Goal: Task Accomplishment & Management: Use online tool/utility

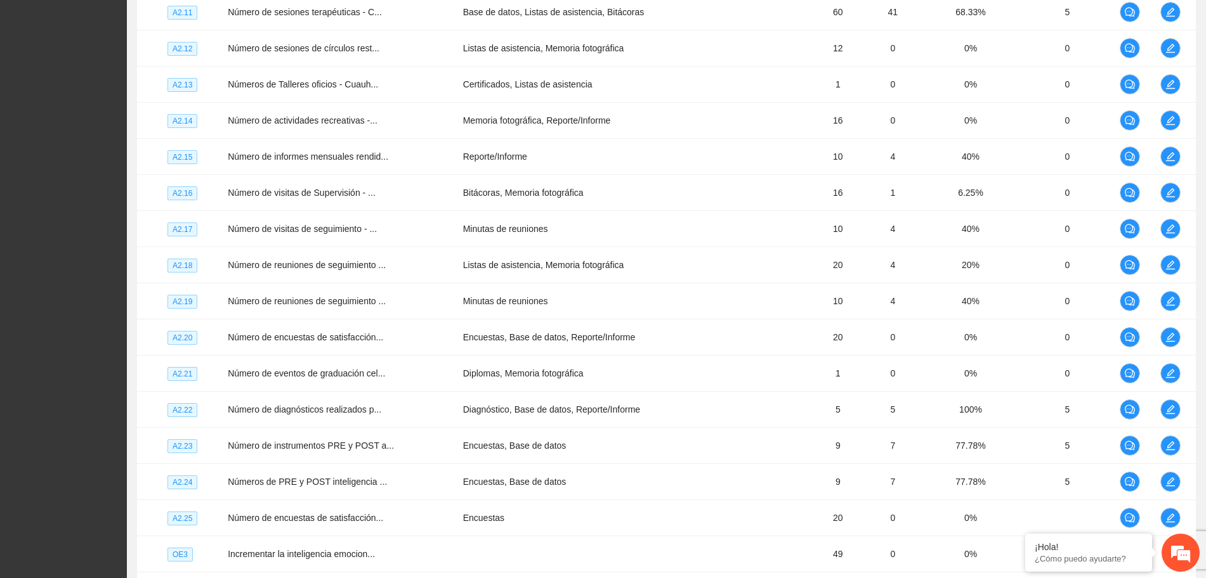
scroll to position [749, 0]
click at [1089, 549] on div "¡Hola!" at bounding box center [1088, 547] width 108 height 10
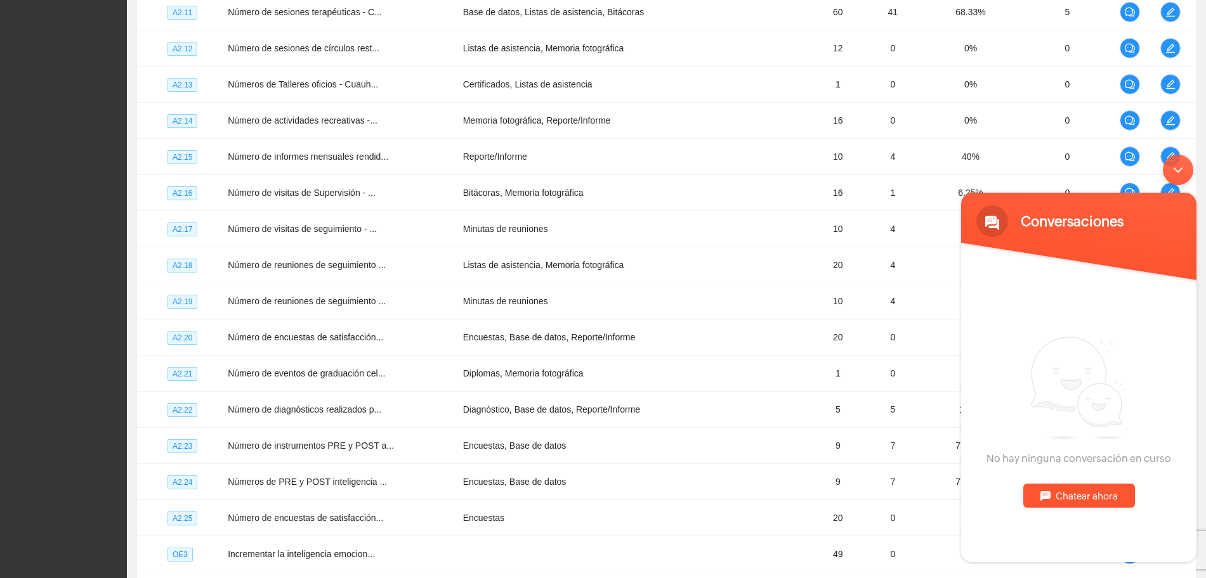
click at [1081, 494] on div "Chatear ahora" at bounding box center [1079, 496] width 112 height 24
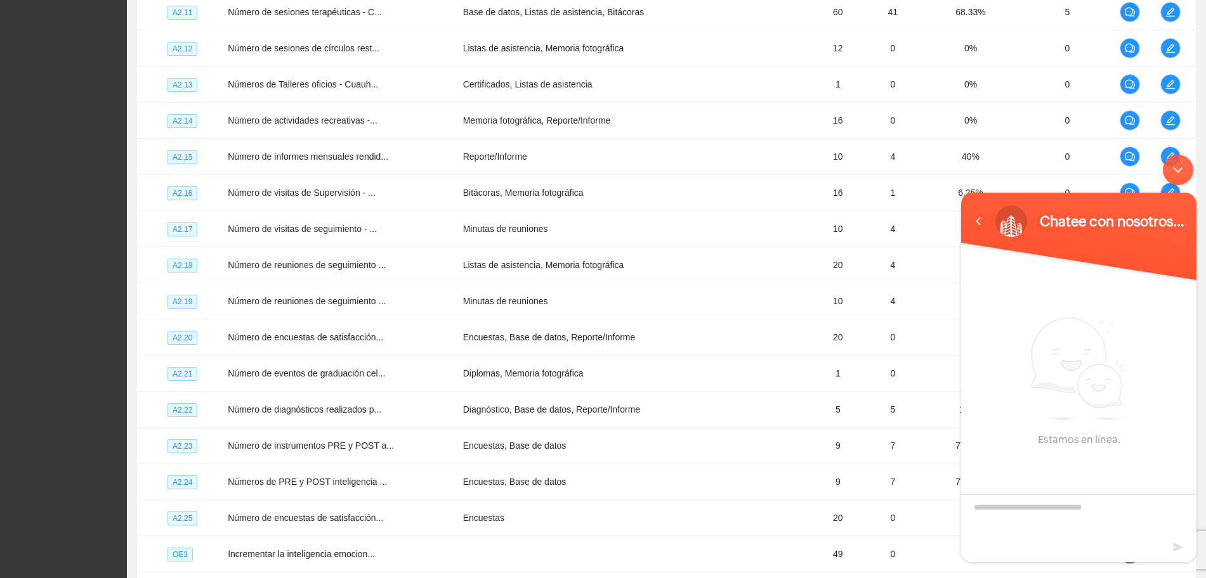
click at [1046, 504] on textarea "Escriba su mensaje y pulse “Intro”" at bounding box center [1078, 517] width 235 height 44
type textarea "****"
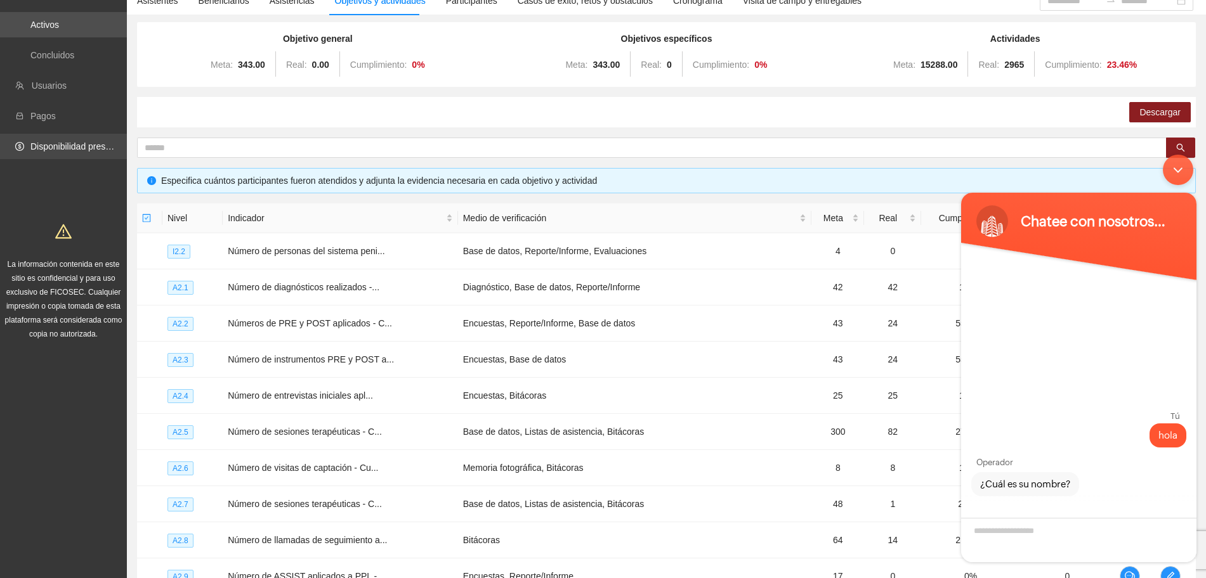
scroll to position [0, 0]
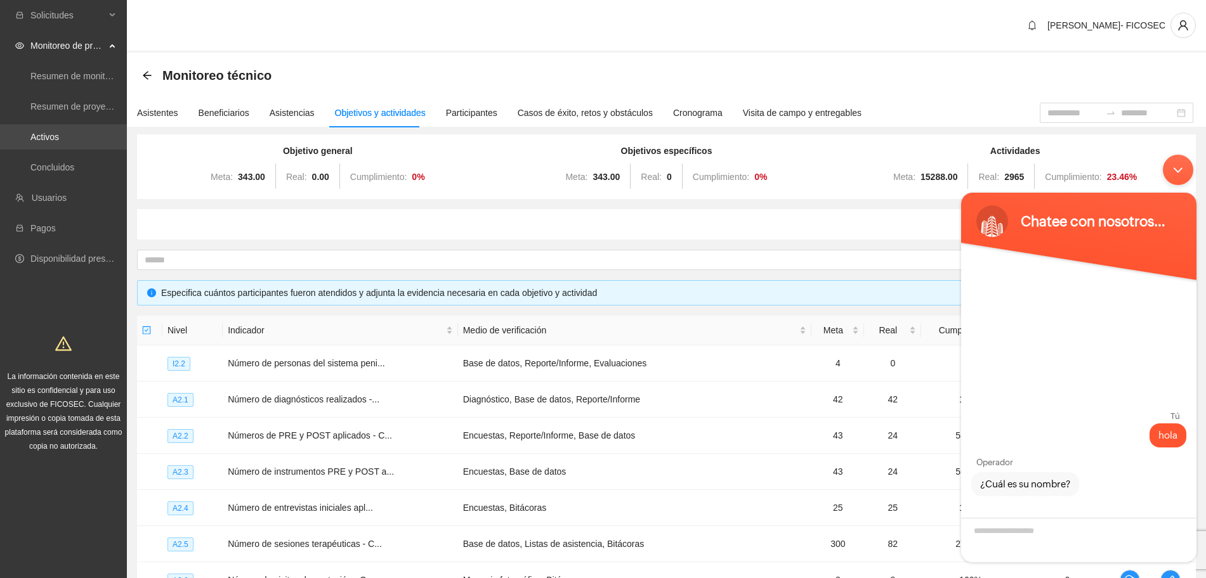
click at [54, 142] on link "Activos" at bounding box center [44, 137] width 29 height 10
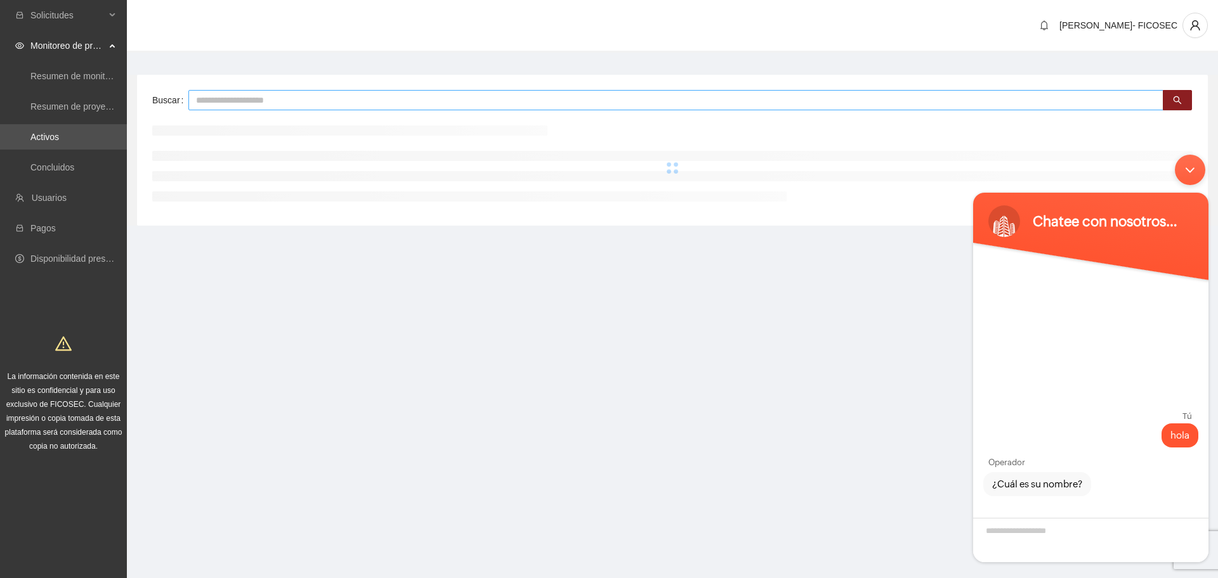
click at [396, 102] on input "text" at bounding box center [675, 100] width 975 height 20
type input "*"
type input "**********"
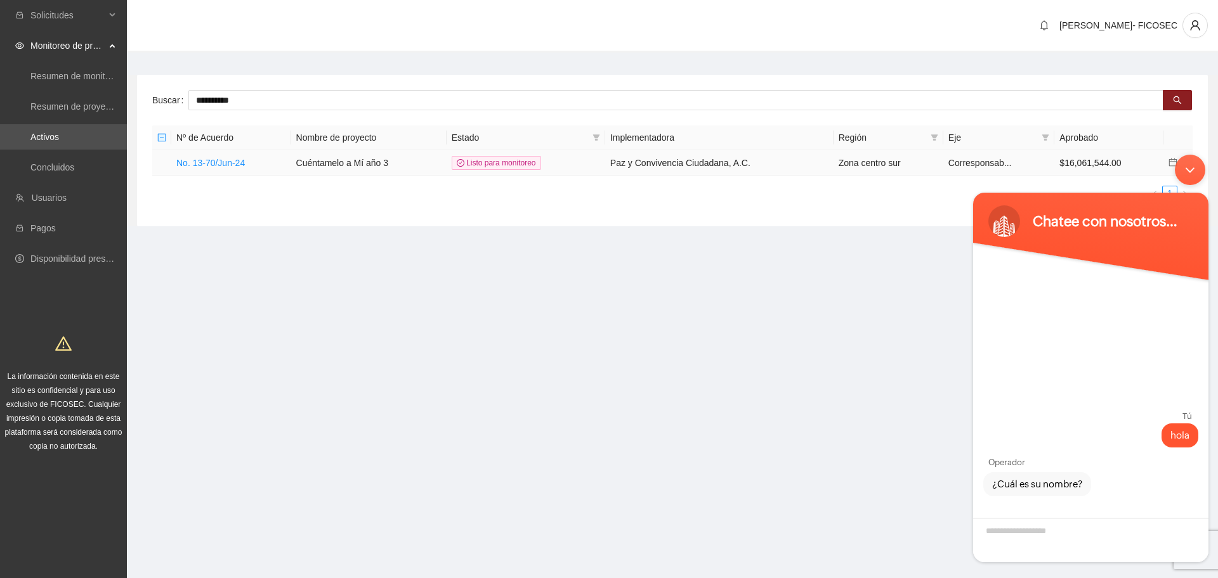
click at [234, 168] on td "No. 13-70/Jun-24" at bounding box center [231, 162] width 120 height 25
click at [231, 166] on link "No. 13-70/Jun-24" at bounding box center [210, 163] width 68 height 10
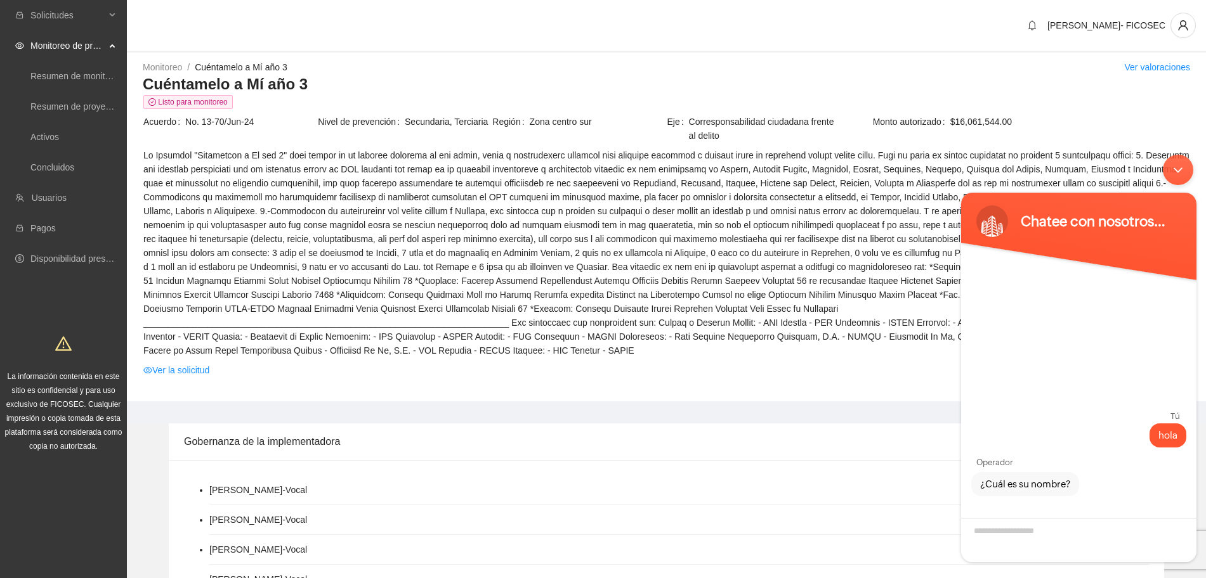
click at [1173, 172] on div "Minimizar ventana de chat en vivo" at bounding box center [1177, 170] width 30 height 30
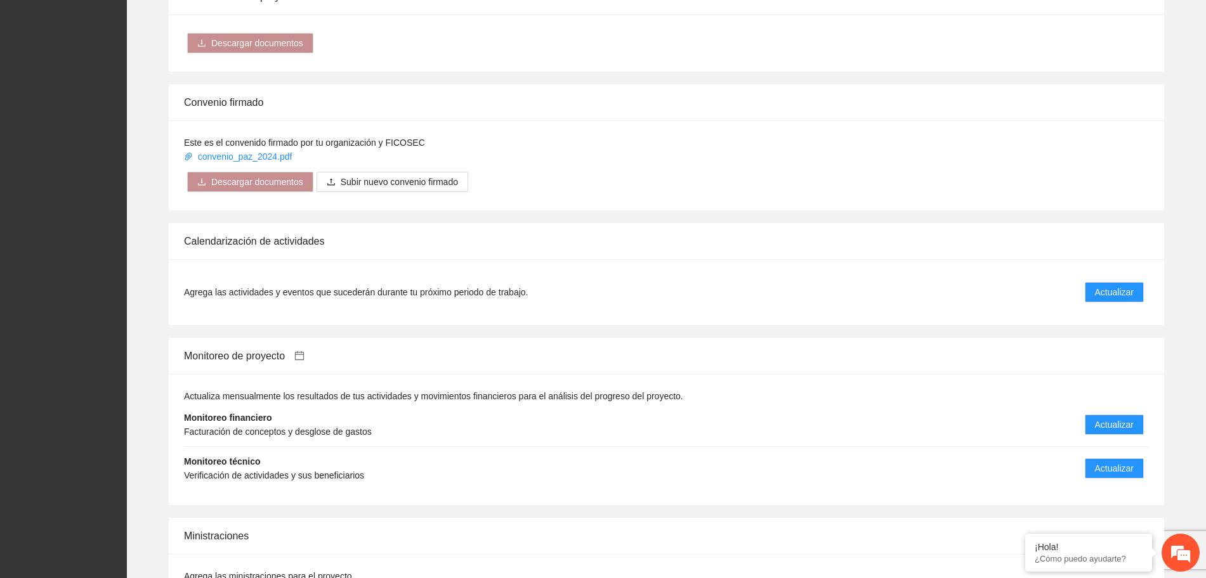
scroll to position [1110, 0]
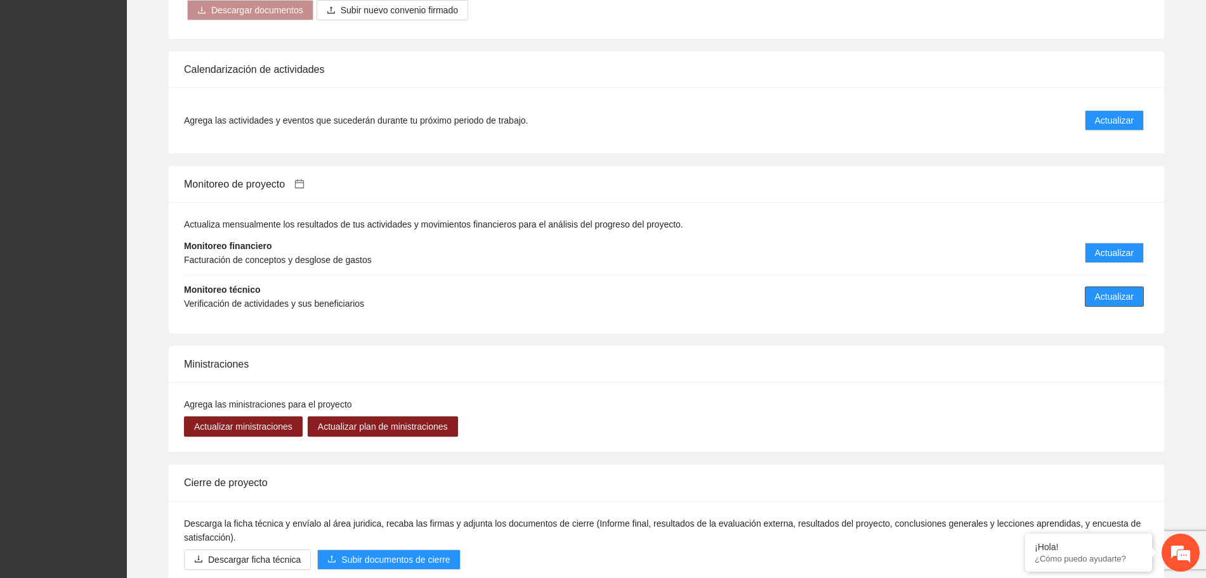
click at [1123, 290] on button "Actualizar" at bounding box center [1113, 297] width 59 height 20
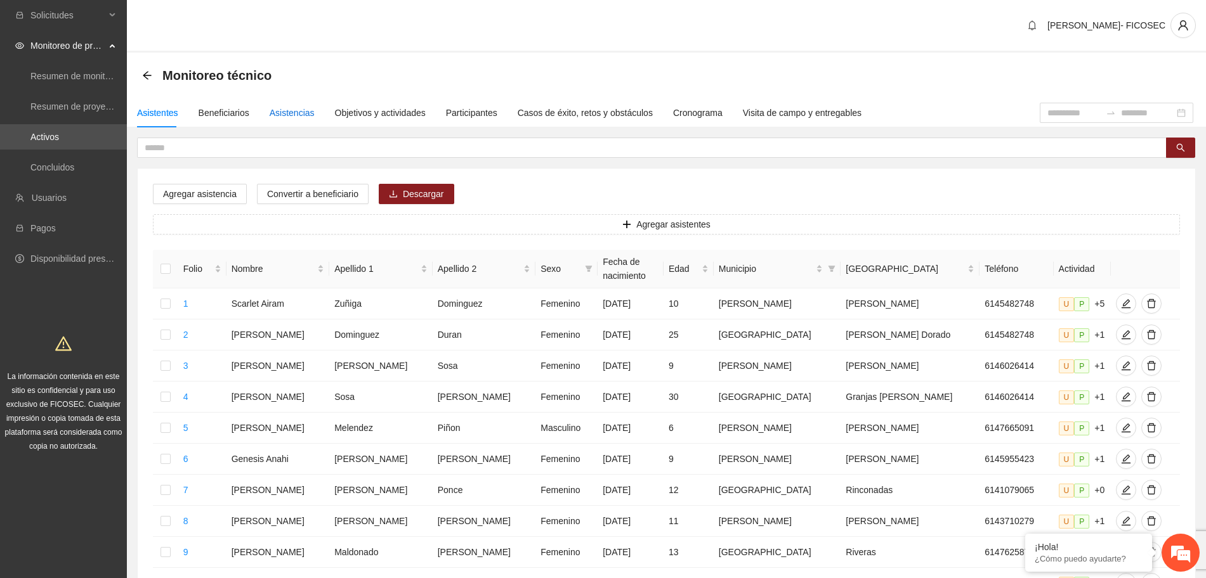
click at [296, 110] on div "Asistencias" at bounding box center [292, 113] width 45 height 14
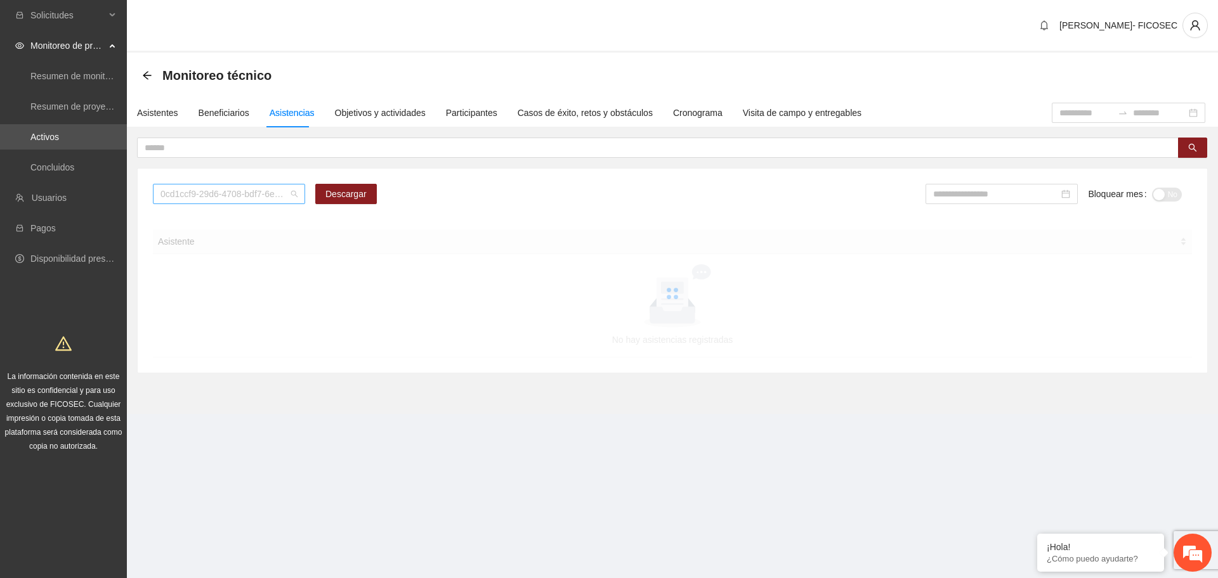
click at [207, 193] on span "0cd1ccf9-29d6-4708-bdf7-6e91457c8cf1" at bounding box center [228, 194] width 137 height 19
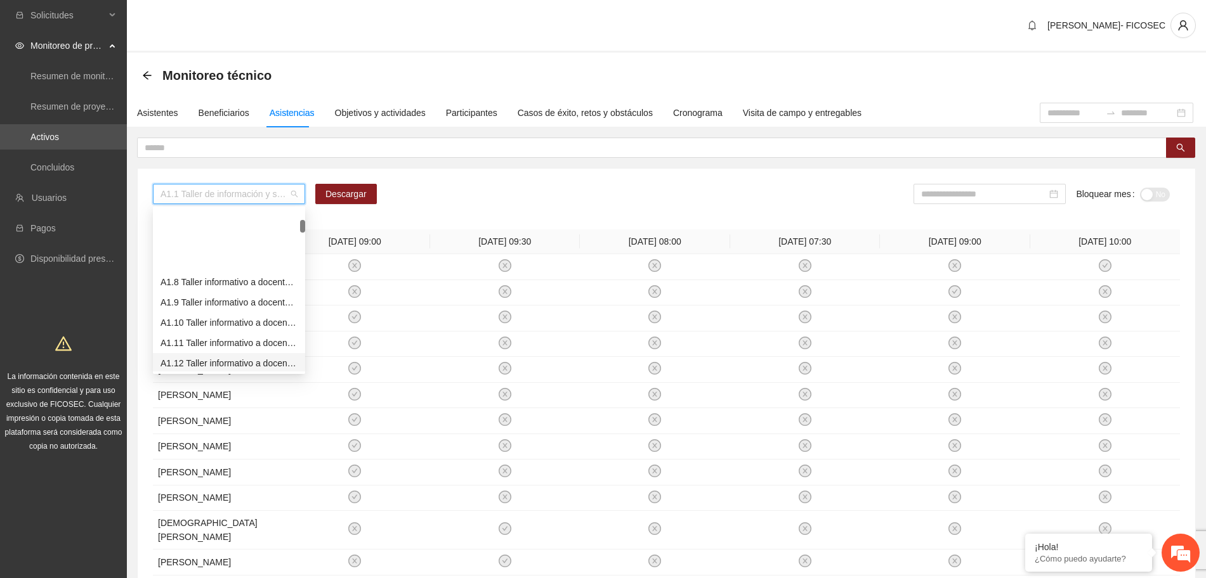
scroll to position [159, 0]
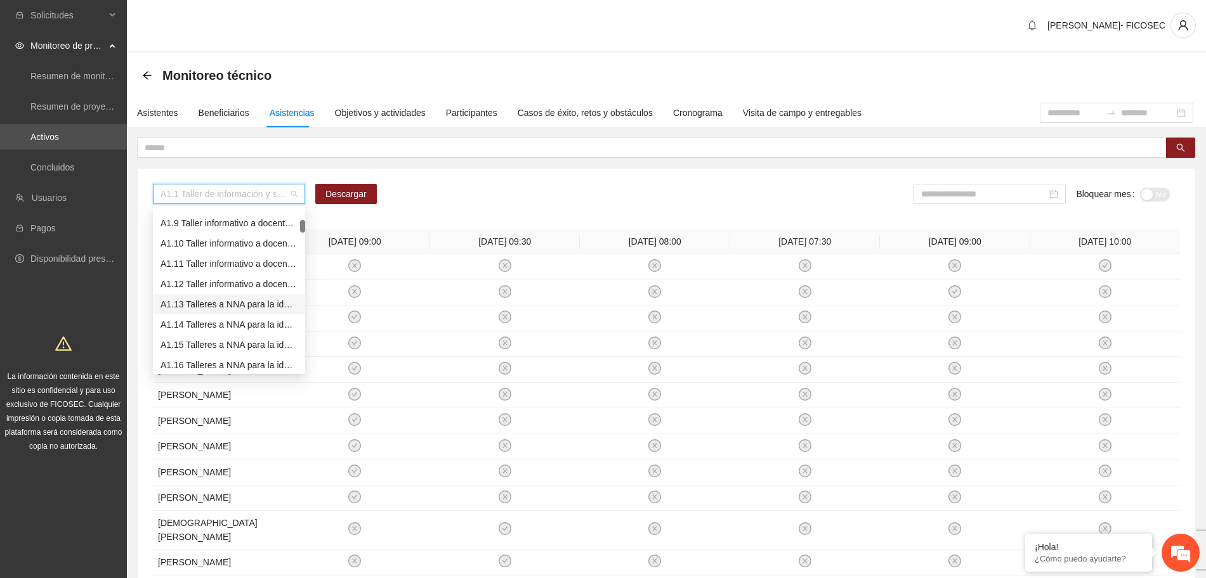
click at [218, 305] on div "A1.13 Talleres a NNA para la identificación de situaciones de riesgo en [GEOGRA…" at bounding box center [228, 304] width 137 height 14
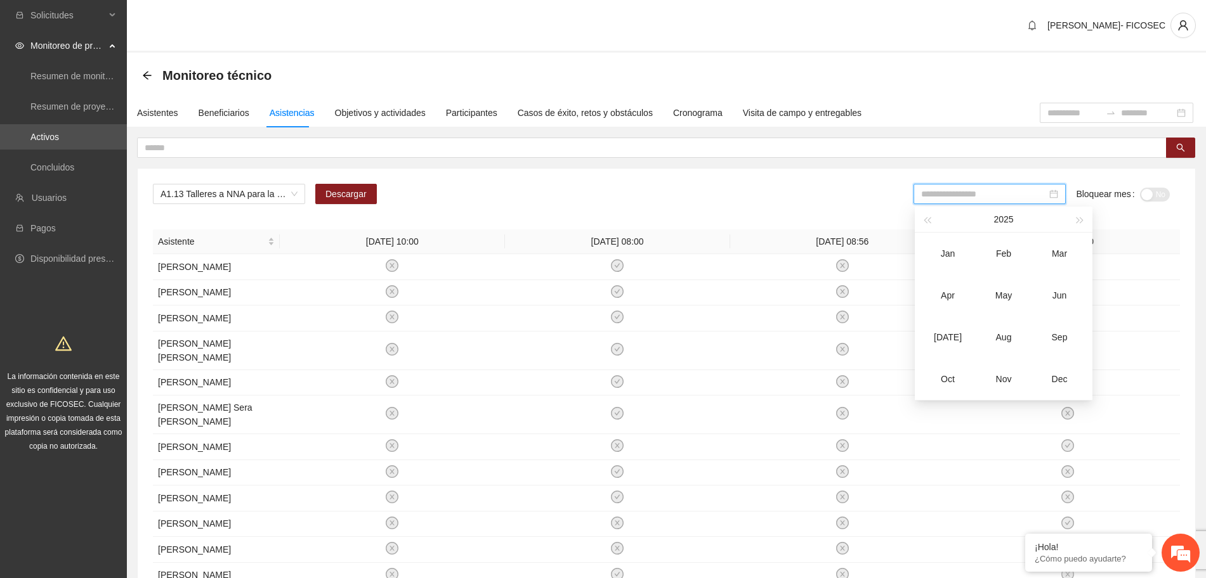
click at [956, 197] on input at bounding box center [984, 194] width 126 height 14
click at [1005, 334] on div "Aug" at bounding box center [1003, 337] width 38 height 15
type input "*******"
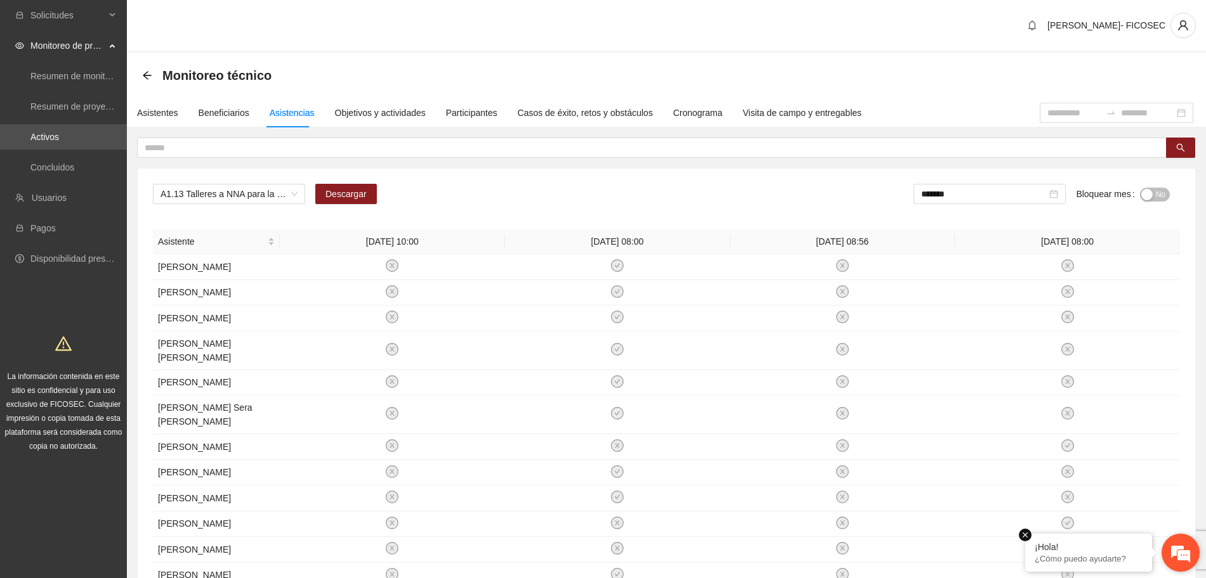
drag, startPoint x: 1074, startPoint y: 547, endPoint x: 122, endPoint y: 115, distance: 1045.6
click at [1074, 547] on div "¡Hola!" at bounding box center [1088, 547] width 108 height 10
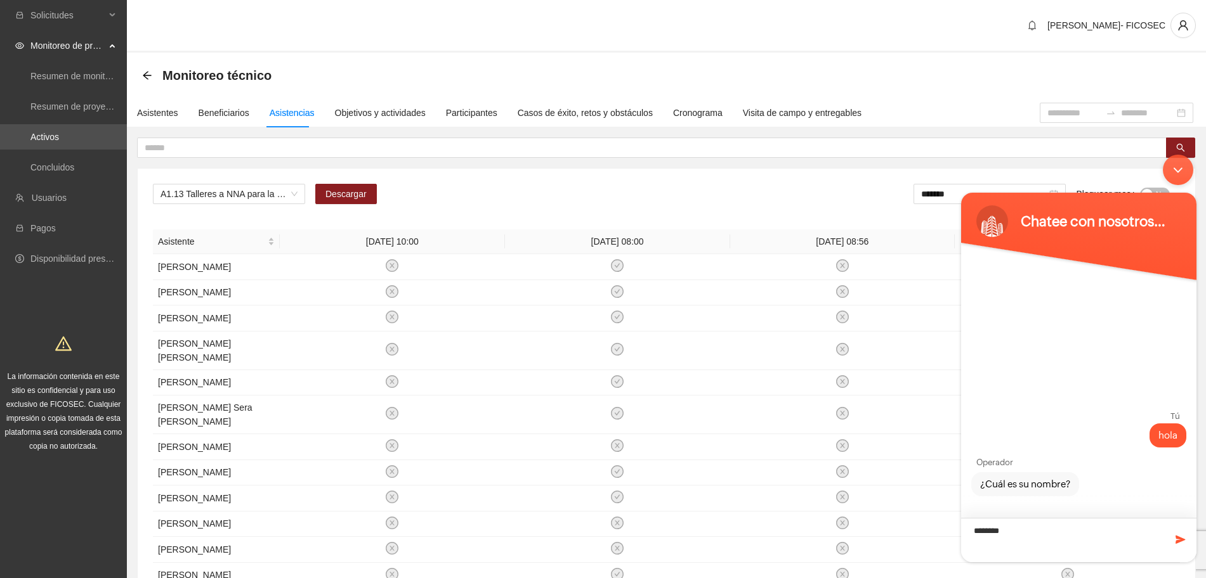
type textarea "*********"
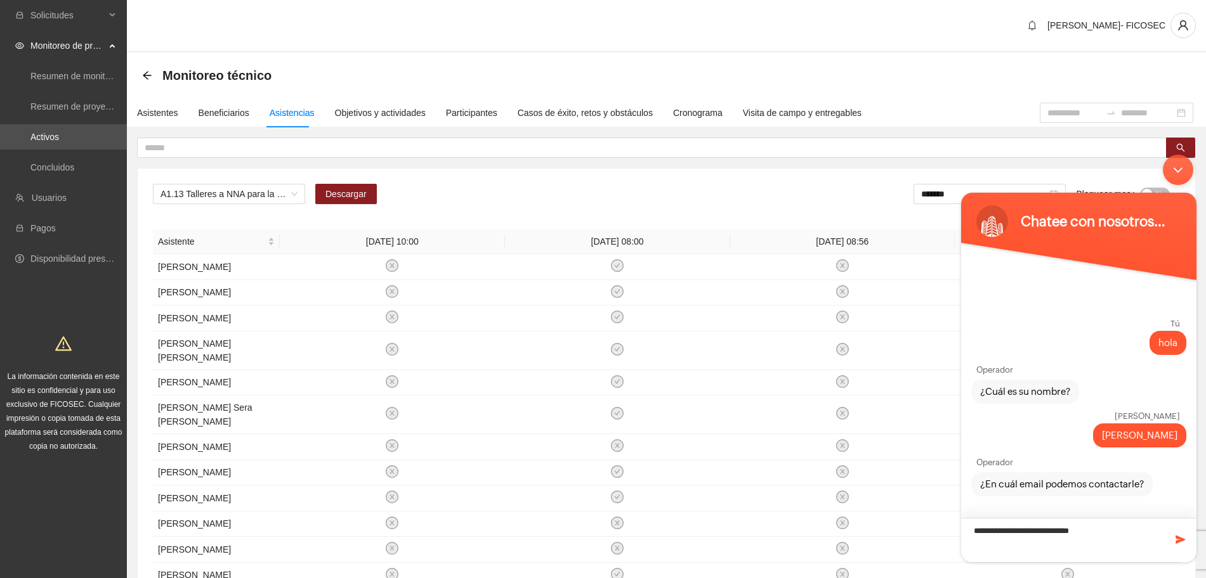
type textarea "**********"
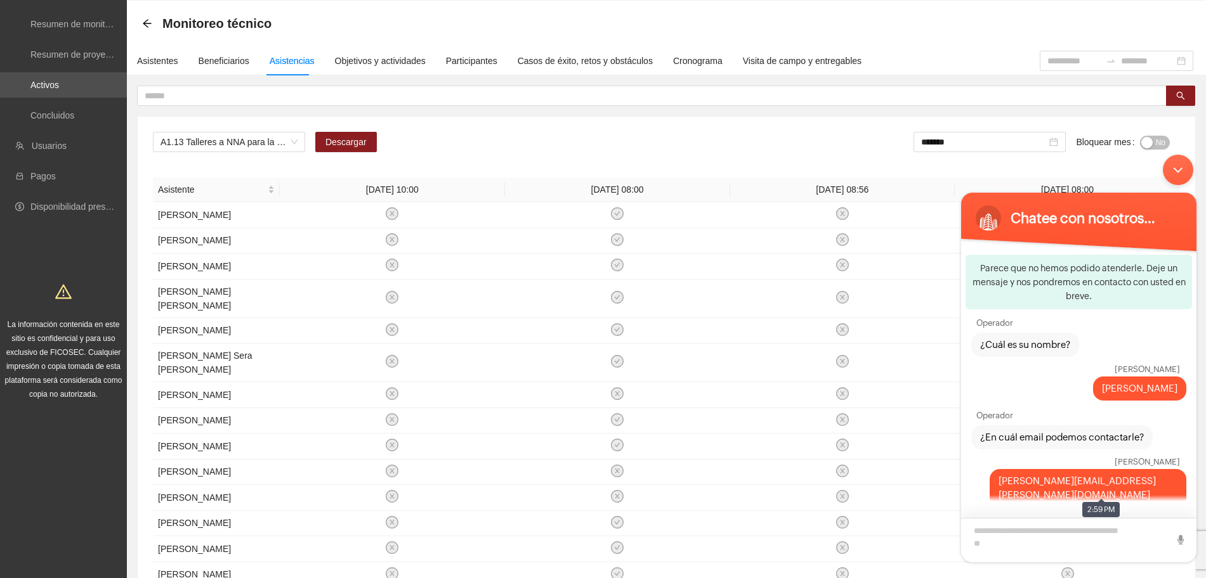
scroll to position [79, 0]
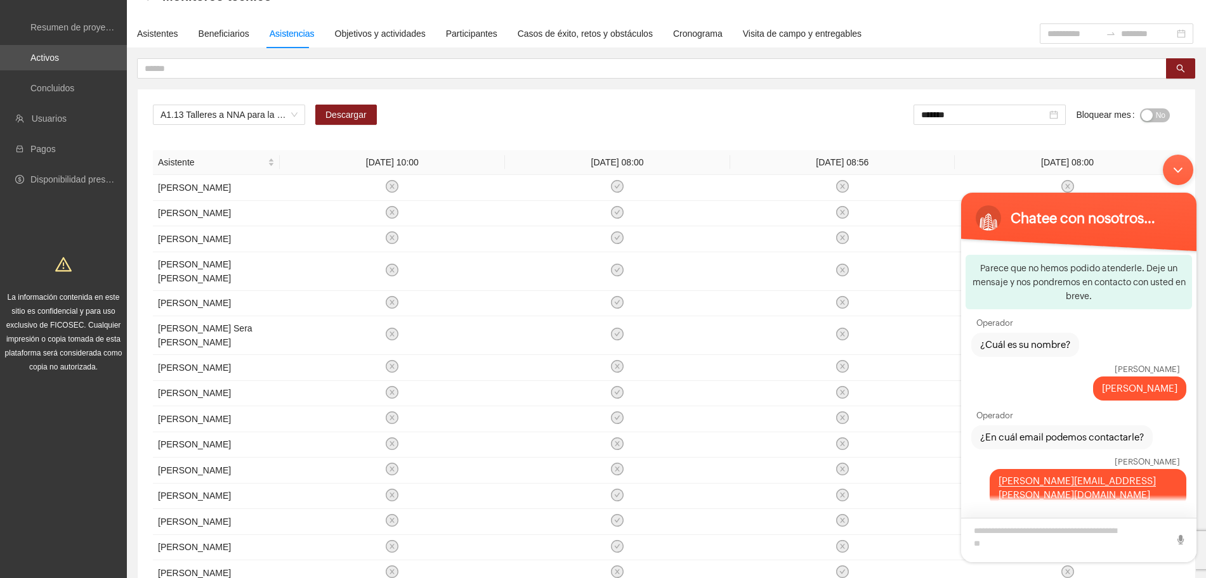
click at [1015, 523] on textarea "Escriba su mensaje y pulse “Intro”" at bounding box center [1078, 540] width 235 height 44
click at [1013, 548] on textarea "**********" at bounding box center [1078, 540] width 235 height 44
click at [1101, 545] on textarea "**********" at bounding box center [1078, 540] width 235 height 44
click at [1100, 543] on textarea "**********" at bounding box center [1078, 540] width 235 height 44
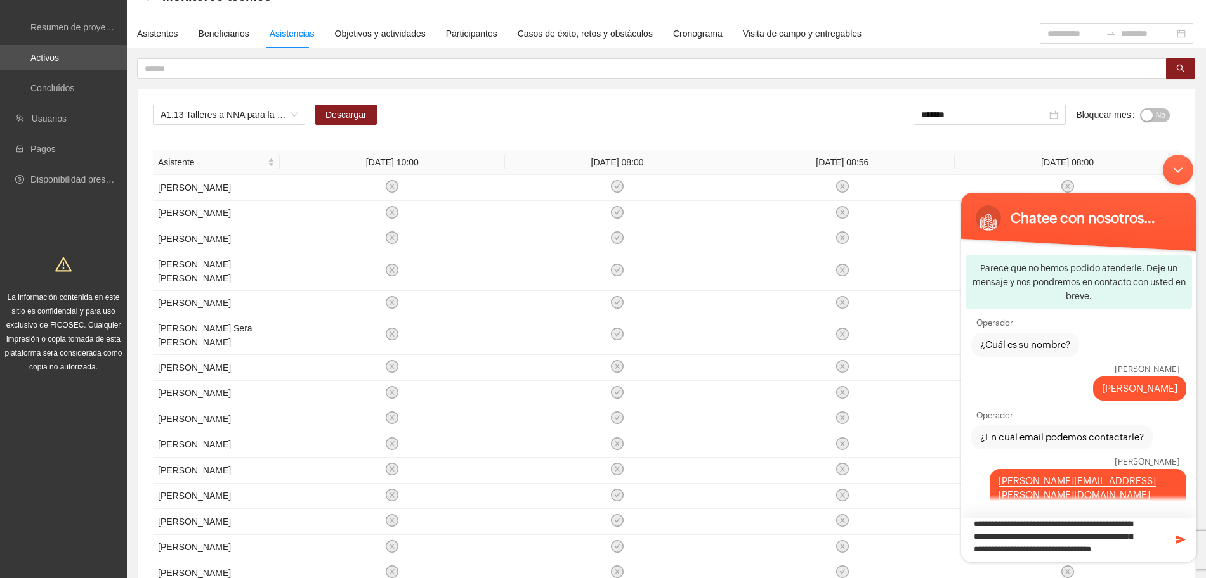
type textarea "**********"
click at [669, 101] on div "A1.13 Talleres a NNA para la identificación de situaciones de riesgo en Chihuah…" at bounding box center [666, 433] width 1057 height 689
click at [658, 104] on div "A1.13 Talleres a NNA para la identificación de situaciones de riesgo en Chihuah…" at bounding box center [666, 433] width 1057 height 689
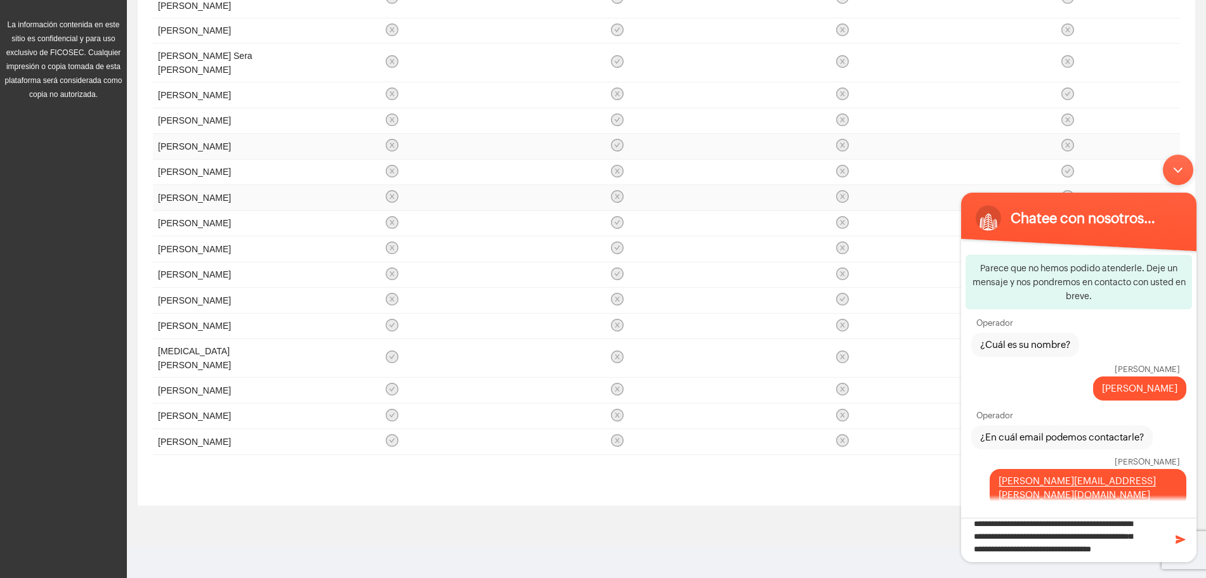
scroll to position [396, 0]
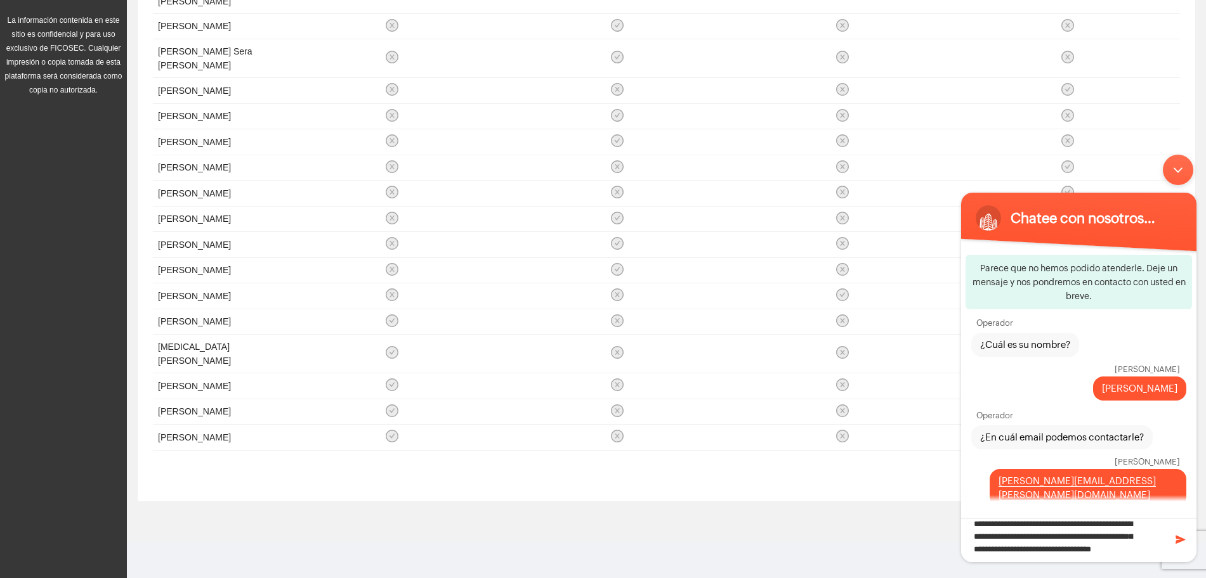
click at [1182, 163] on div "Minimizar ventana de chat en vivo" at bounding box center [1177, 170] width 30 height 30
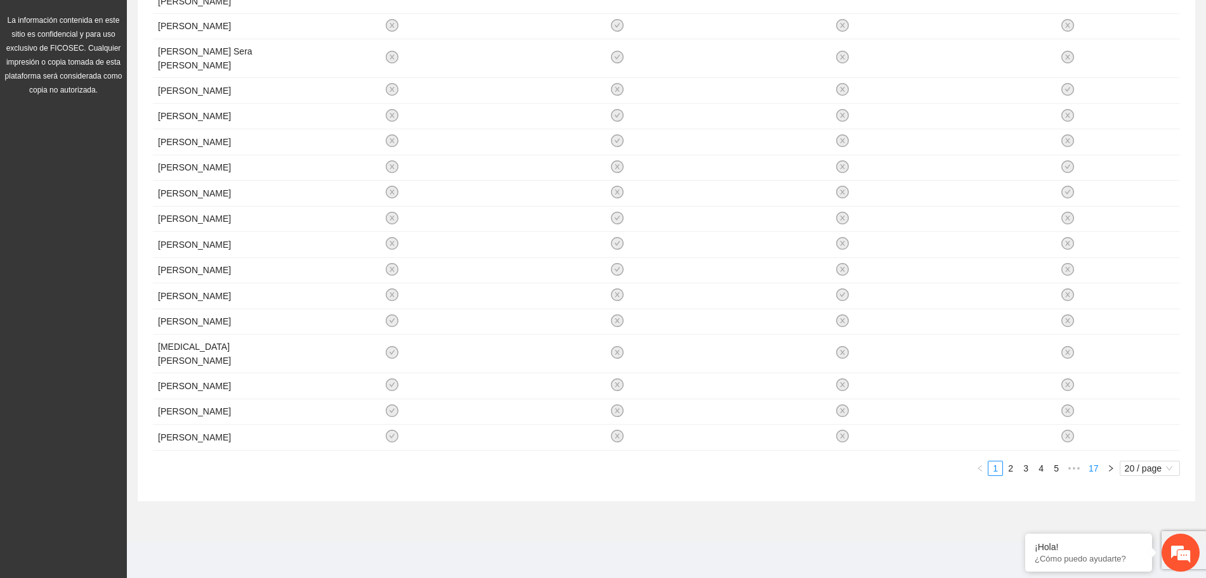
click at [1101, 476] on link "17" at bounding box center [1093, 469] width 18 height 14
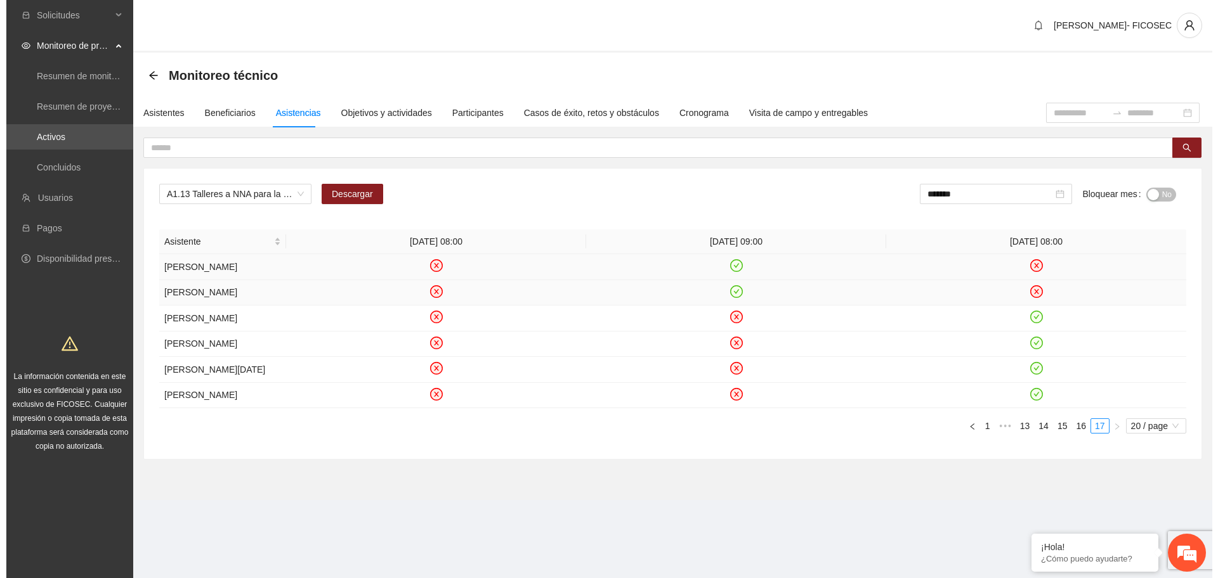
scroll to position [0, 0]
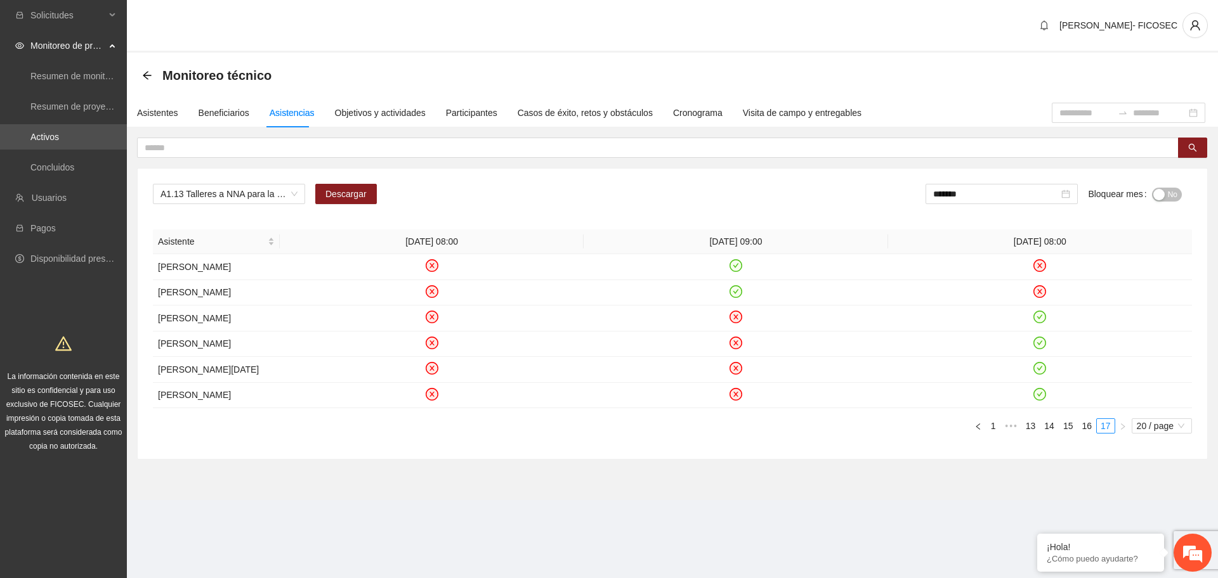
click at [1024, 459] on div "A1.13 Talleres a NNA para la identificación de situaciones de riesgo en Chihuah…" at bounding box center [672, 314] width 1069 height 290
click at [156, 117] on div "Asistentes" at bounding box center [157, 113] width 41 height 14
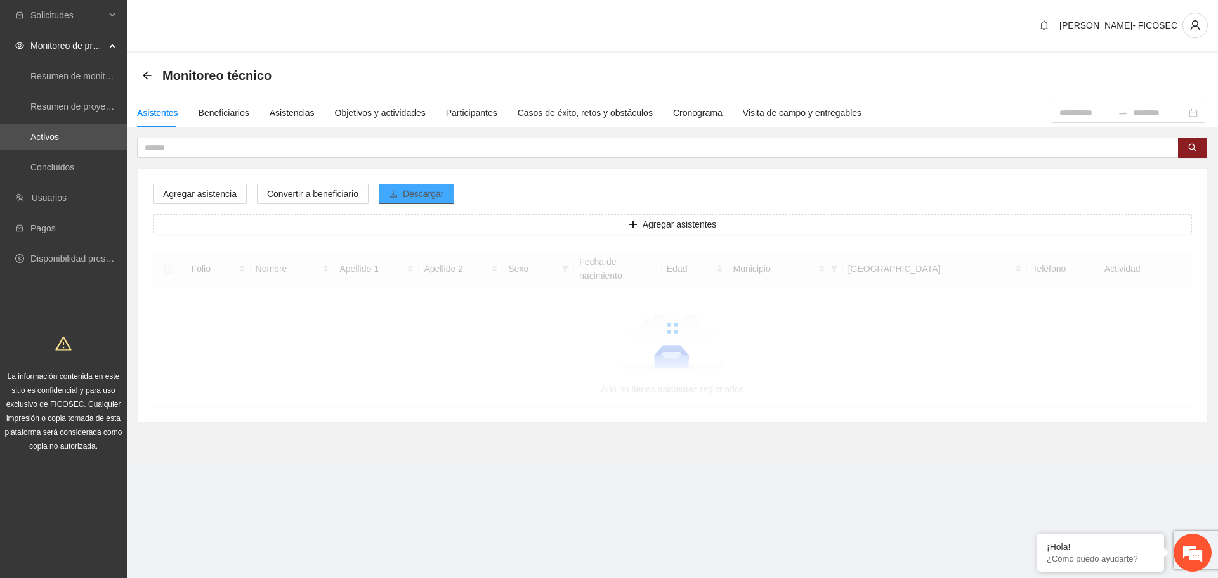
click at [393, 197] on icon "download" at bounding box center [393, 193] width 8 height 7
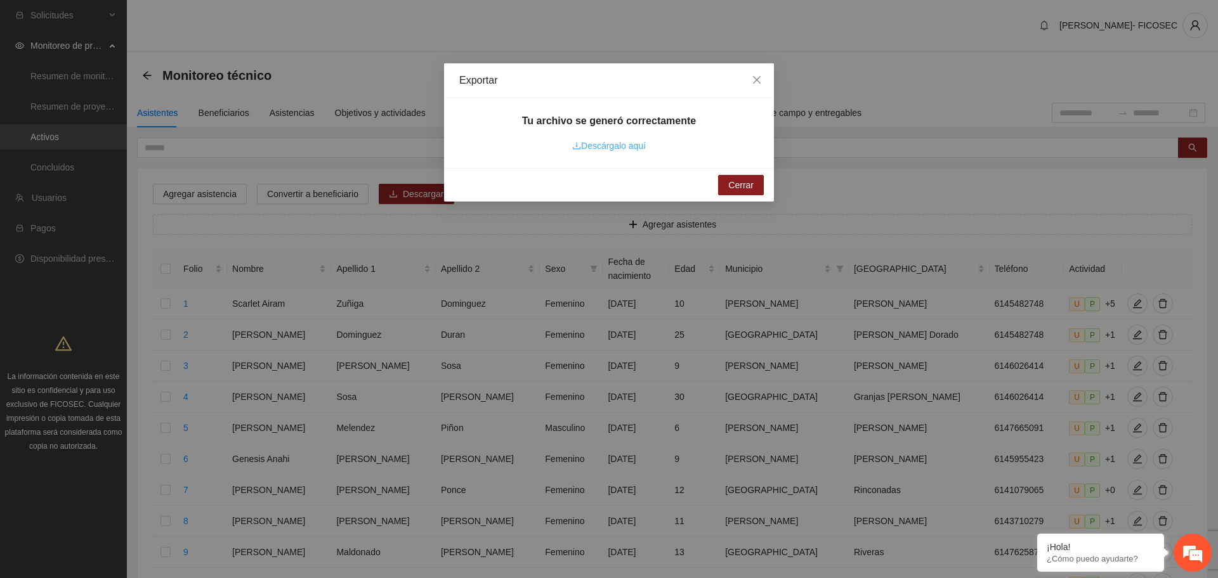
click at [642, 146] on link "Descárgalo aquí" at bounding box center [609, 146] width 74 height 10
click at [754, 77] on icon "close" at bounding box center [757, 80] width 8 height 8
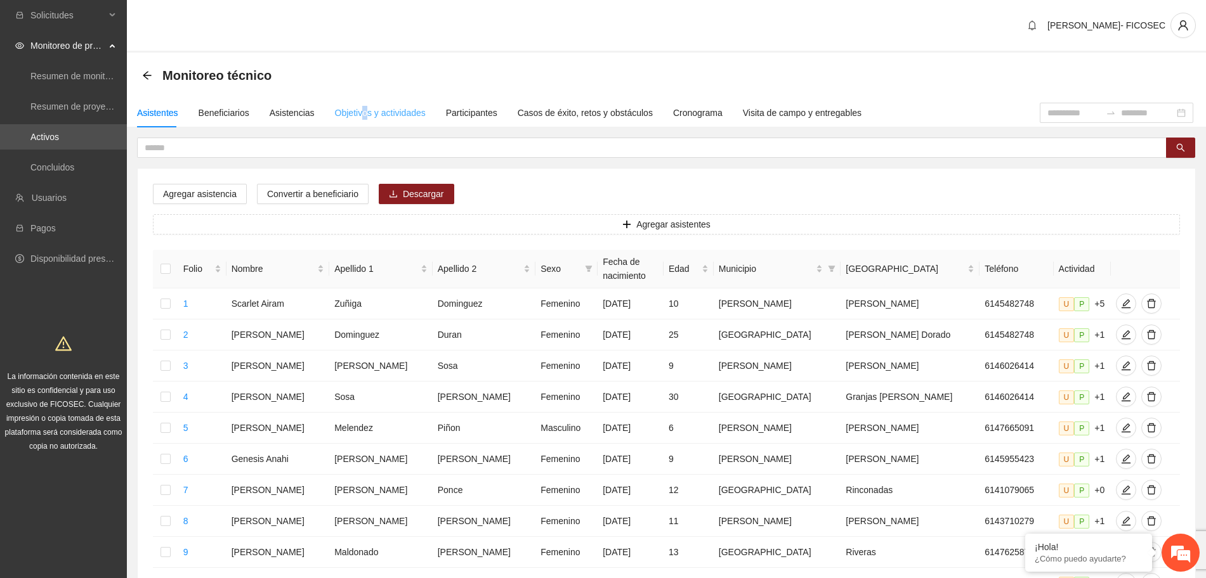
click at [361, 100] on div "Objetivos y actividades" at bounding box center [380, 112] width 91 height 29
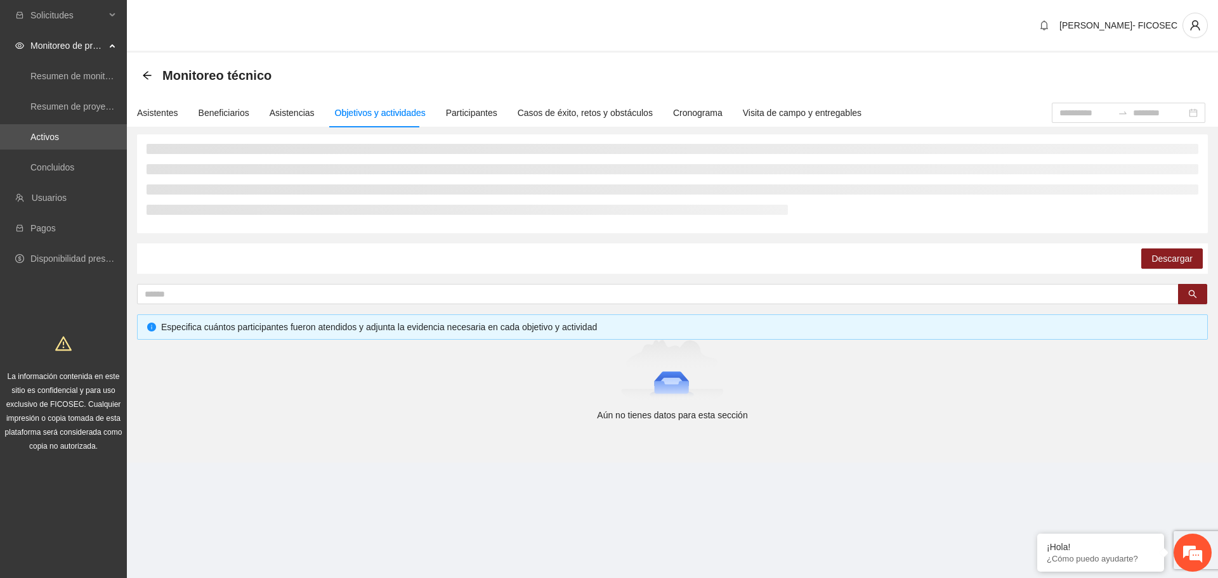
click at [398, 72] on div "Monitoreo técnico" at bounding box center [672, 75] width 1060 height 25
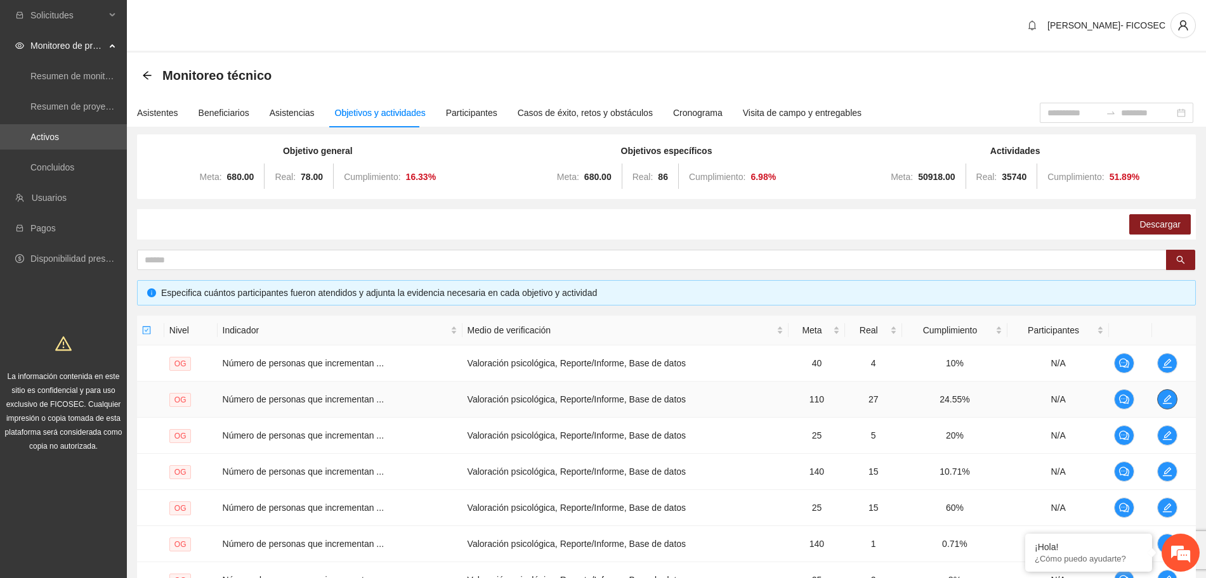
click at [1171, 403] on icon "edit" at bounding box center [1166, 399] width 9 height 9
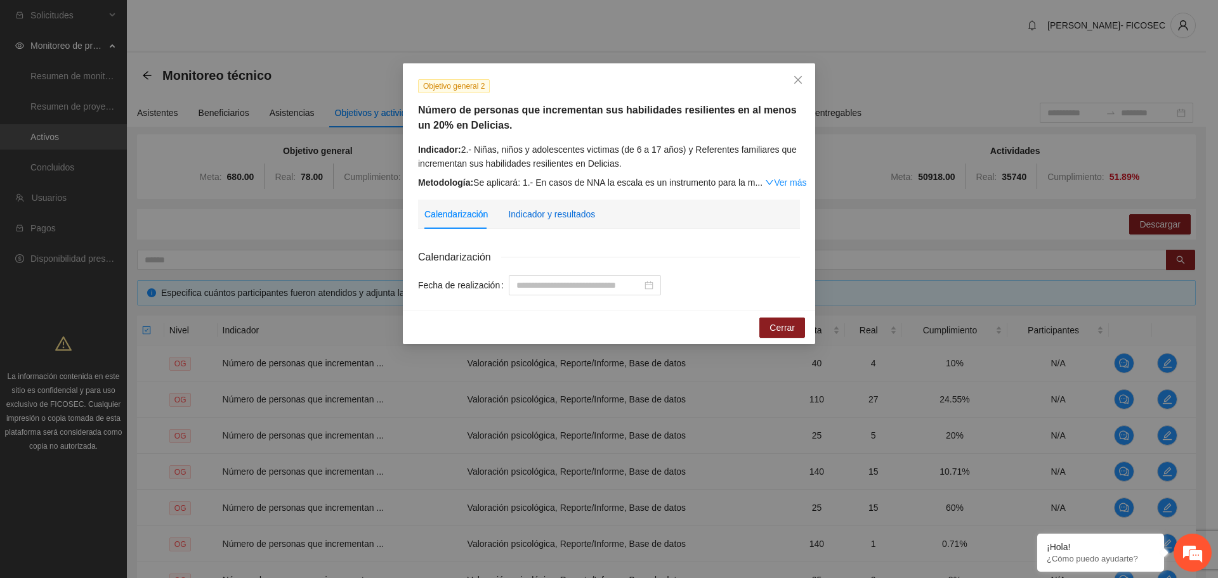
click at [569, 219] on div "Indicador y resultados" at bounding box center [551, 214] width 87 height 14
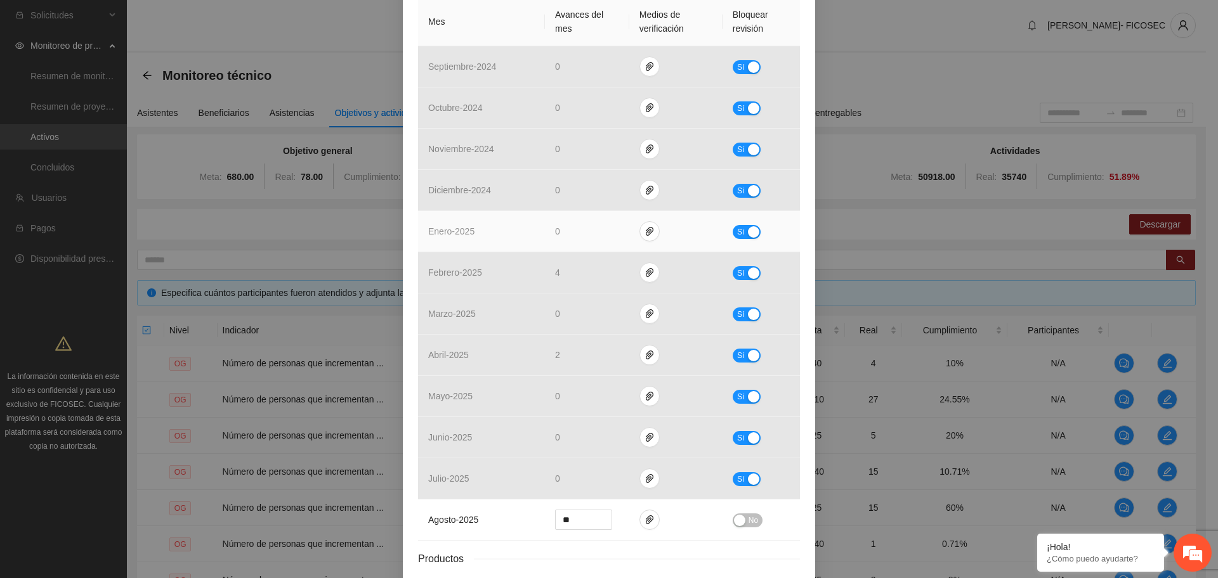
scroll to position [413, 0]
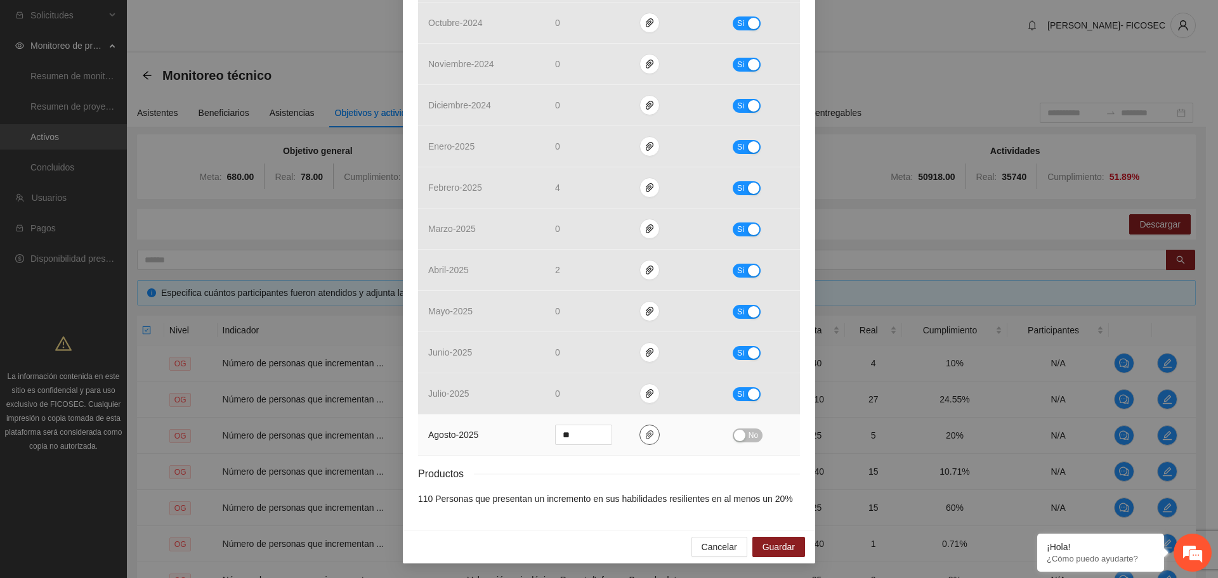
click at [644, 438] on icon "paper-clip" at bounding box center [649, 435] width 10 height 10
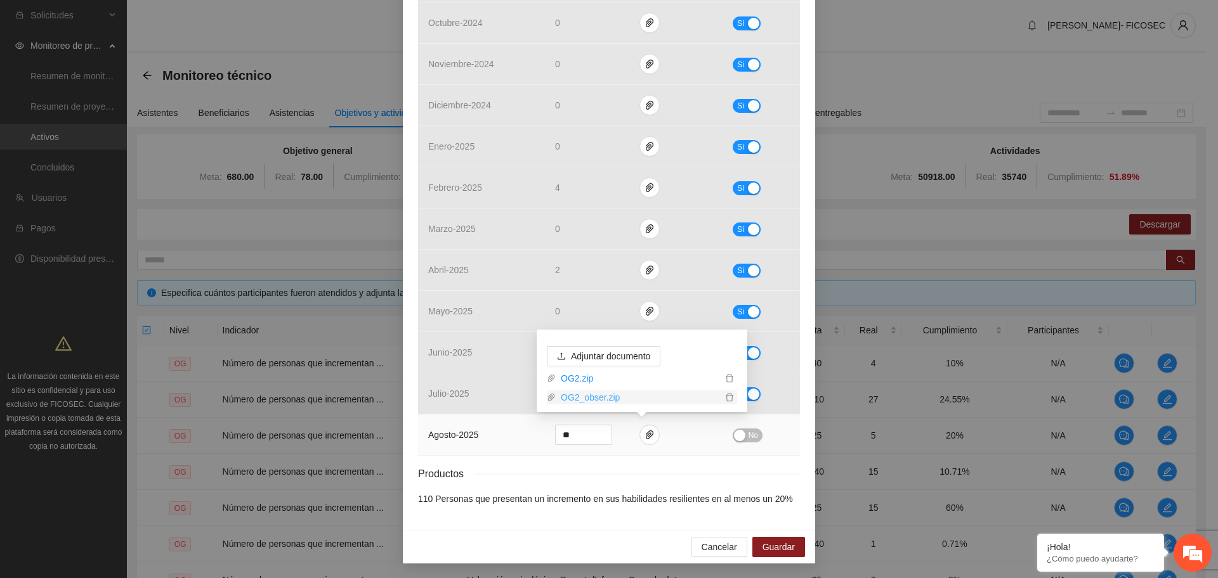
click at [609, 397] on link "OG2_obser.zip" at bounding box center [639, 398] width 166 height 14
click at [482, 476] on div "Productos" at bounding box center [609, 474] width 382 height 16
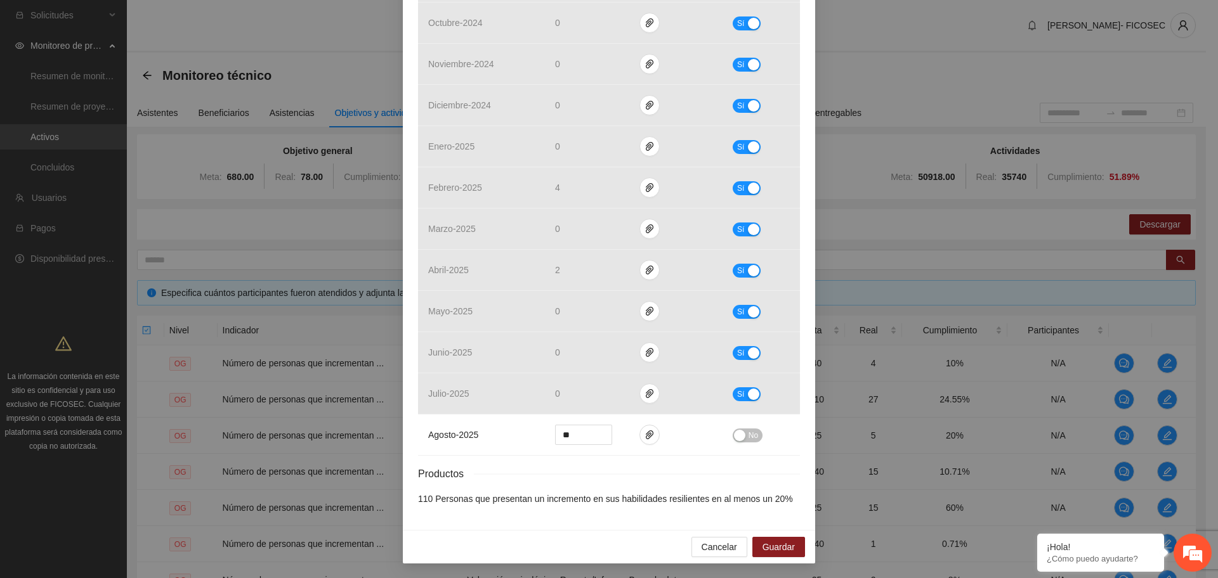
click at [523, 460] on div "Resultados Meta: 110 Reales: 27 Cumplimiento: 24.55 % Medios de verificación Me…" at bounding box center [609, 171] width 382 height 670
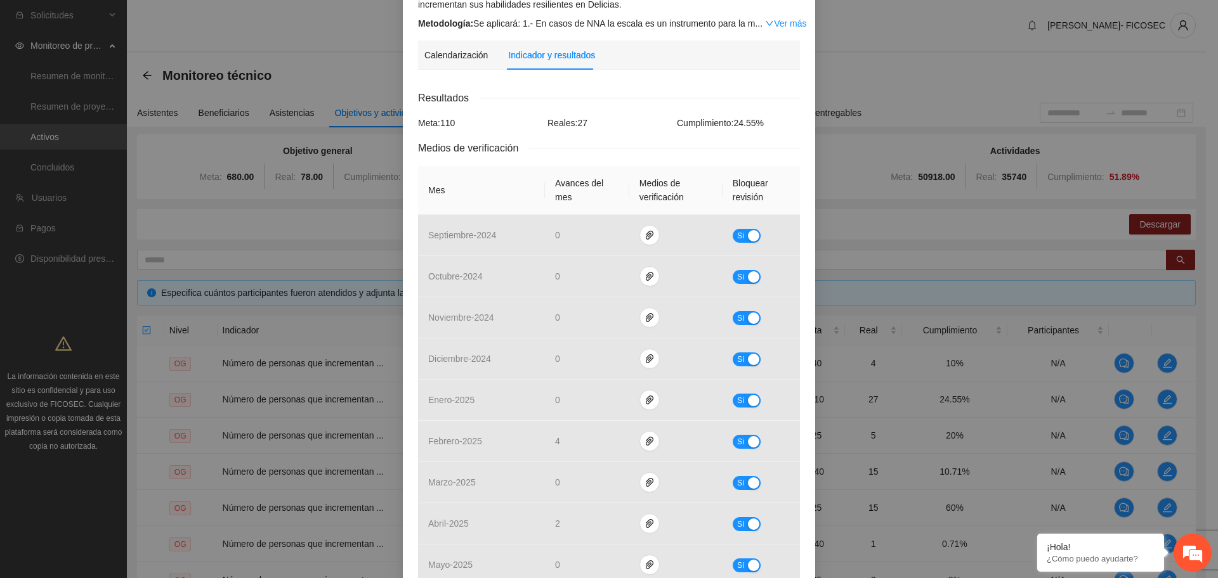
scroll to position [159, 0]
